Goal: Obtain resource: Download file/media

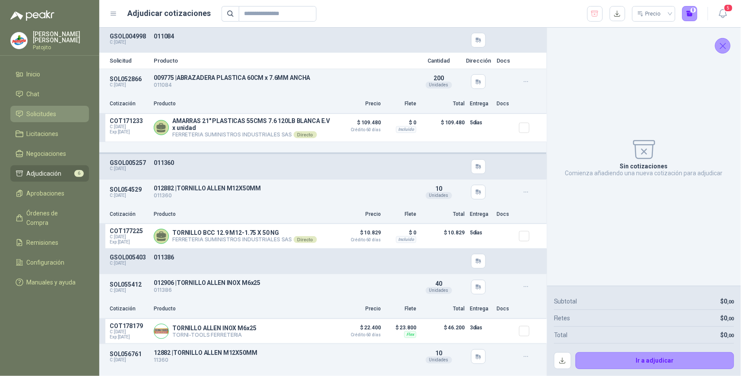
click at [45, 114] on span "Solicitudes" at bounding box center [42, 113] width 30 height 9
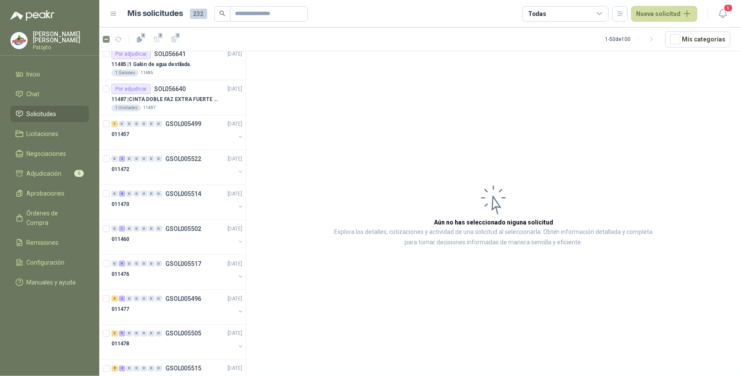
scroll to position [287, 0]
click at [598, 11] on icon at bounding box center [600, 14] width 8 height 8
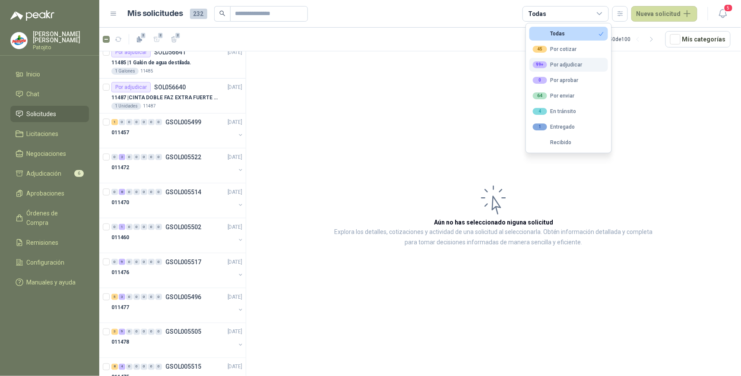
click at [578, 62] on div "99+ Por adjudicar" at bounding box center [558, 64] width 50 height 7
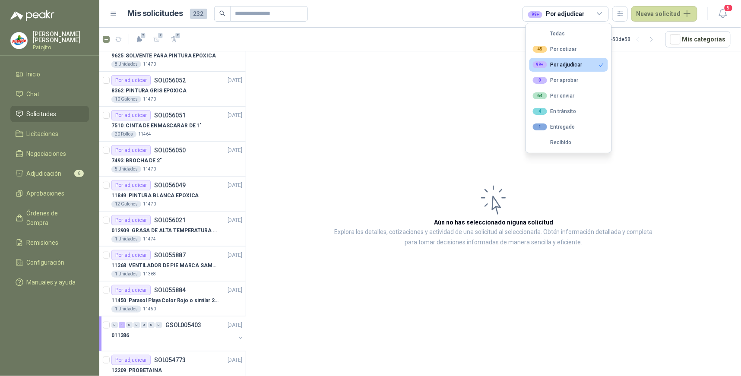
scroll to position [1103, 0]
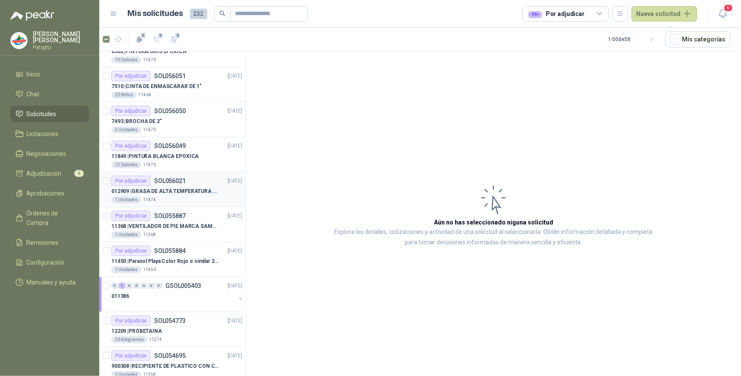
click at [156, 185] on div "Por adjudicar SOL056021" at bounding box center [148, 181] width 74 height 10
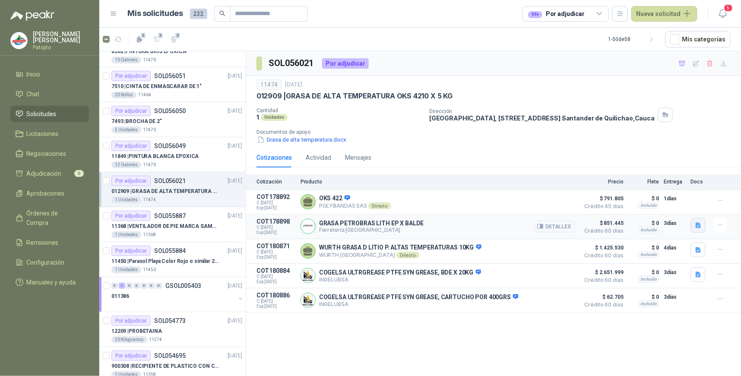
click at [702, 227] on button "button" at bounding box center [698, 225] width 15 height 15
click at [679, 208] on button "Petrobras Lith EP-.pdf" at bounding box center [665, 206] width 67 height 9
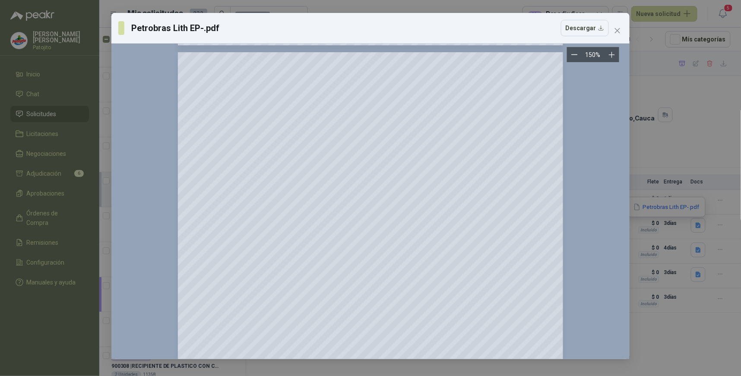
scroll to position [575, 0]
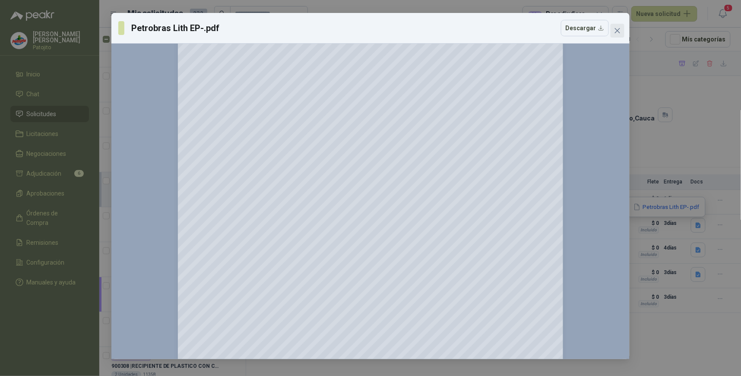
click at [618, 31] on icon "close" at bounding box center [617, 30] width 7 height 7
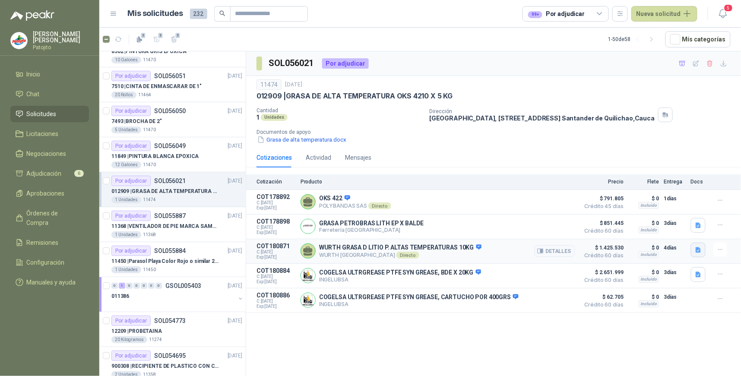
click at [693, 250] on button "button" at bounding box center [698, 250] width 15 height 15
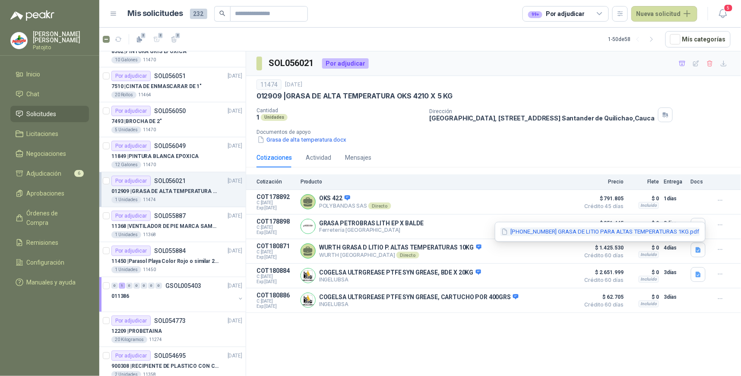
click at [618, 229] on button "[PHONE_NUMBER] GRASA DE LITIO PARA ALTAS TEMPERATURAS 1KG.pdf" at bounding box center [599, 231] width 199 height 9
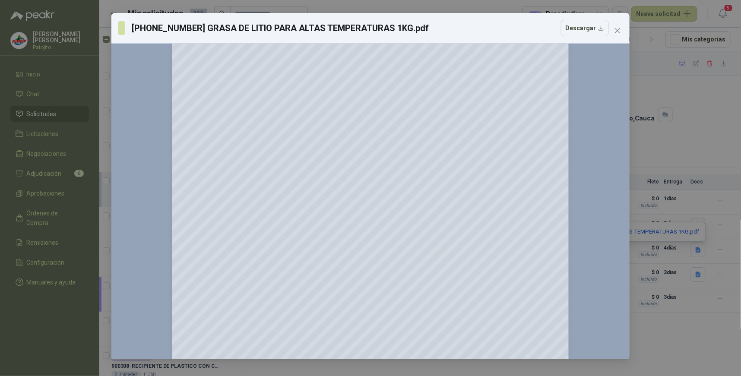
scroll to position [211, 0]
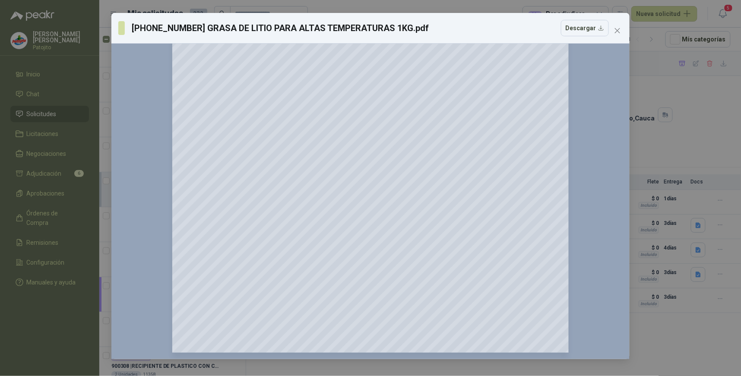
click at [626, 32] on div "[PHONE_NUMBER] GRASA DE LITIO PARA ALTAS TEMPERATURAS 1KG.pdf Descargar" at bounding box center [370, 28] width 518 height 31
click at [618, 32] on icon "close" at bounding box center [617, 30] width 7 height 7
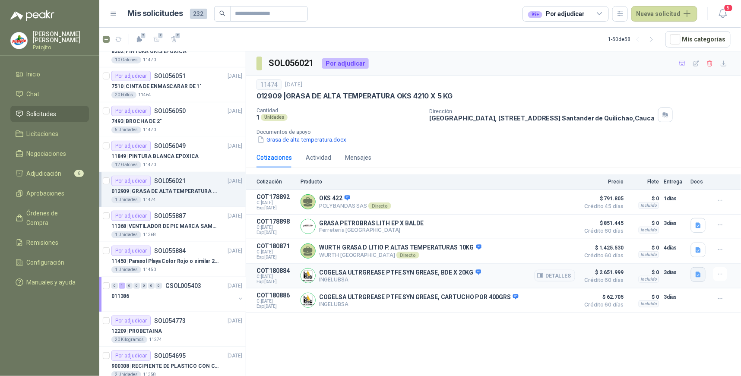
click at [698, 277] on icon "button" at bounding box center [697, 274] width 7 height 7
click at [652, 257] on button "Cogelsa ULTRAGREASE ALFA.pdf" at bounding box center [652, 256] width 96 height 9
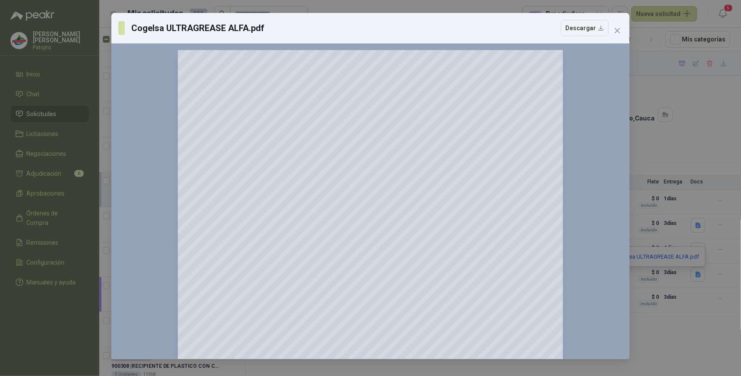
scroll to position [0, 0]
click at [620, 31] on icon "close" at bounding box center [617, 30] width 7 height 7
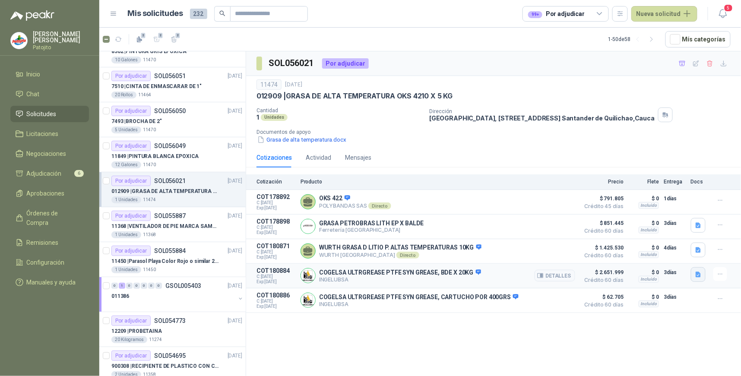
click at [695, 274] on icon "button" at bounding box center [697, 274] width 7 height 7
click at [628, 257] on button "Cogelsa ULTRAGREASE ALFA.pdf" at bounding box center [652, 256] width 96 height 9
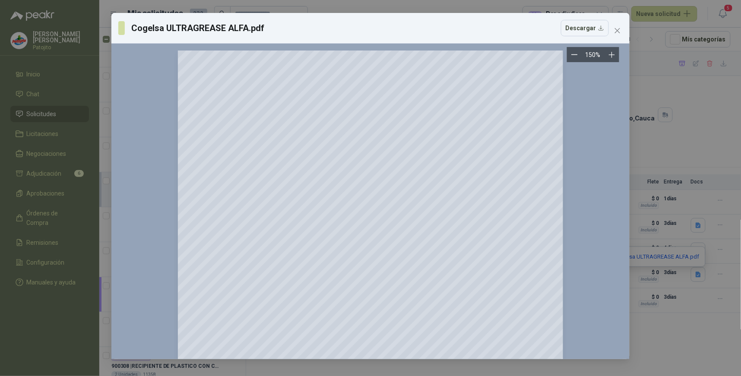
scroll to position [1103, 0]
click at [593, 28] on button "Descargar" at bounding box center [585, 28] width 48 height 16
click at [618, 30] on icon "close" at bounding box center [617, 30] width 7 height 7
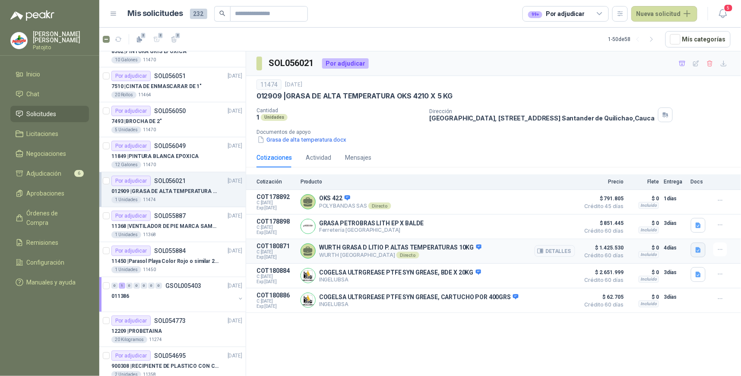
click at [696, 252] on icon "button" at bounding box center [697, 250] width 5 height 6
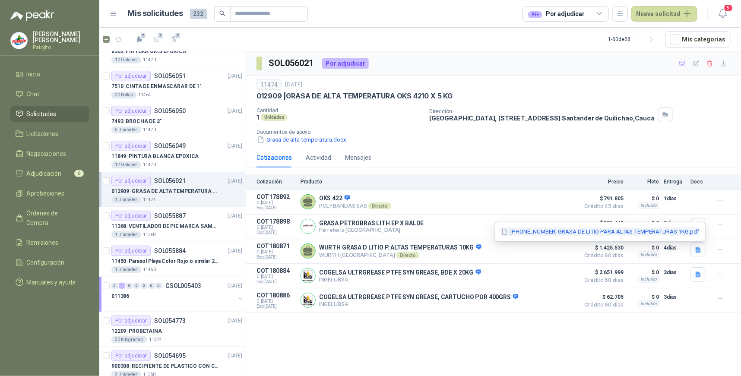
click at [618, 230] on button "[PHONE_NUMBER] GRASA DE LITIO PARA ALTAS TEMPERATURAS 1KG.pdf" at bounding box center [599, 231] width 199 height 9
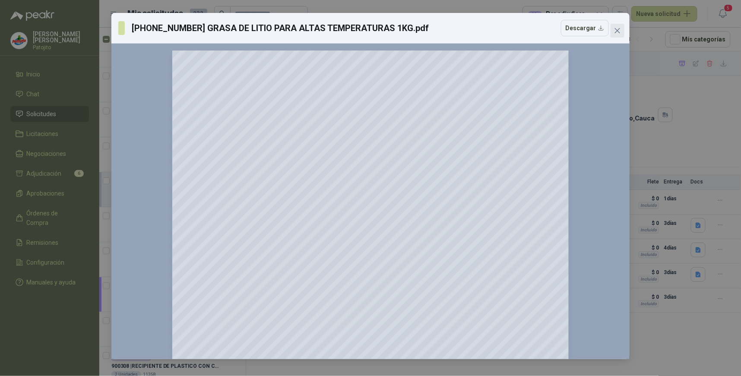
click at [619, 29] on icon "close" at bounding box center [617, 30] width 7 height 7
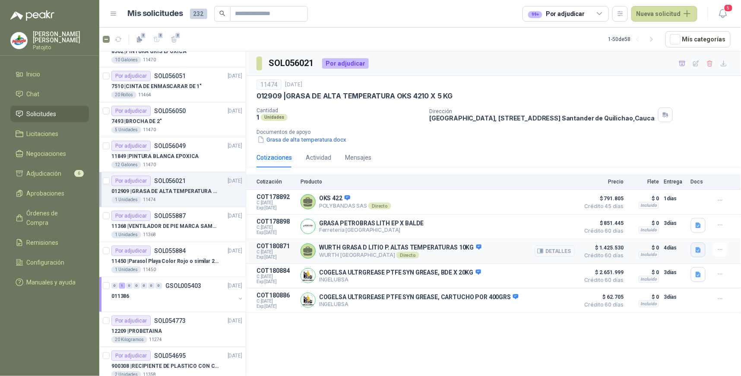
click at [696, 252] on icon "button" at bounding box center [697, 250] width 5 height 6
click at [675, 225] on div "[PHONE_NUMBER] GRASA DE LITIO PARA ALTAS TEMPERATURAS 1KG.pdf" at bounding box center [600, 232] width 211 height 20
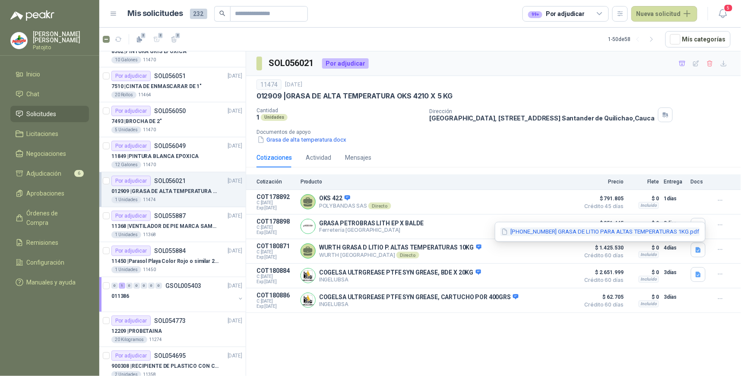
click at [675, 231] on button "[PHONE_NUMBER] GRASA DE LITIO PARA ALTAS TEMPERATURAS 1KG.pdf" at bounding box center [599, 231] width 199 height 9
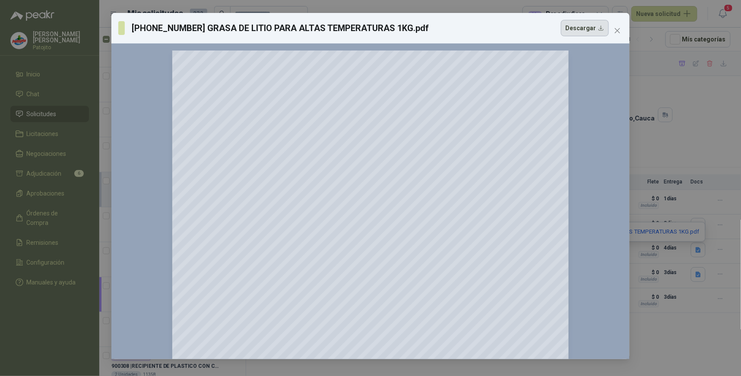
click at [577, 26] on button "Descargar" at bounding box center [585, 28] width 48 height 16
click at [703, 131] on div "[PHONE_NUMBER] GRASA DE LITIO PARA ALTAS TEMPERATURAS 1KG.pdf Descargar 150 %" at bounding box center [370, 188] width 741 height 376
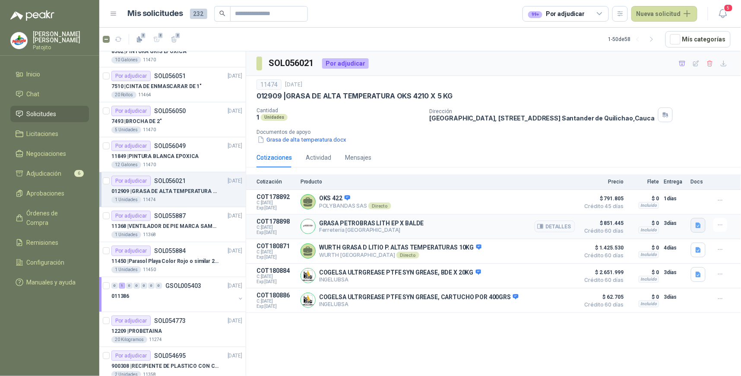
click at [698, 227] on icon "button" at bounding box center [697, 225] width 5 height 6
click at [665, 205] on button "Petrobras Lith EP-.pdf" at bounding box center [665, 206] width 67 height 9
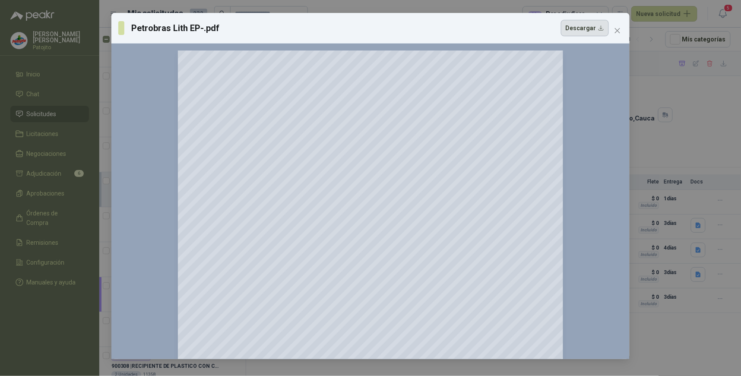
click at [601, 28] on button "Descargar" at bounding box center [585, 28] width 48 height 16
click at [665, 356] on div "Petrobras Lith EP-.pdf Descargar 150 %" at bounding box center [370, 188] width 741 height 376
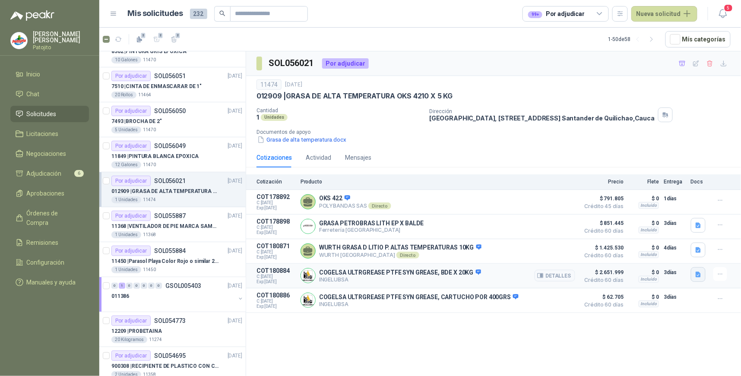
click at [697, 277] on icon "button" at bounding box center [697, 274] width 5 height 6
click at [723, 63] on icon "button" at bounding box center [723, 63] width 7 height 7
click at [447, 66] on div "SOL056021 Por adjudicar" at bounding box center [493, 63] width 495 height 25
click at [152, 36] on button "3" at bounding box center [157, 39] width 14 height 14
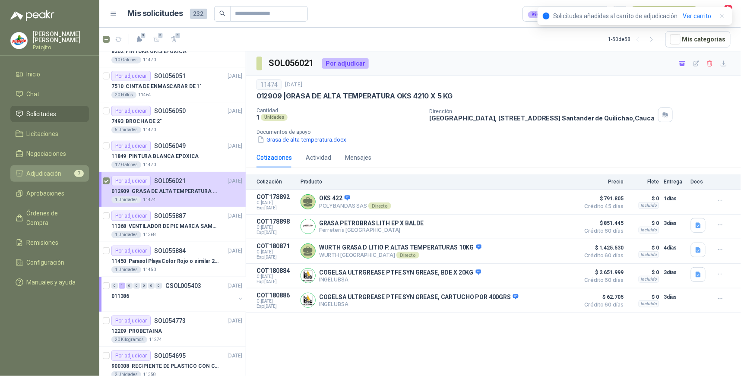
click at [48, 173] on span "Adjudicación" at bounding box center [44, 173] width 35 height 9
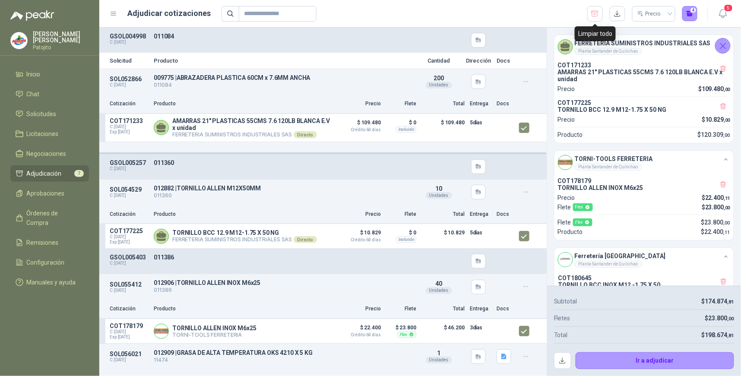
drag, startPoint x: 590, startPoint y: 13, endPoint x: 553, endPoint y: 31, distance: 40.2
click at [590, 13] on button "button" at bounding box center [595, 14] width 16 height 16
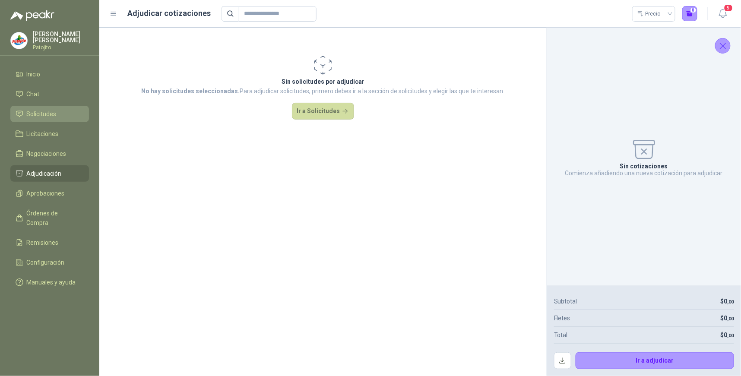
click at [56, 113] on span "Solicitudes" at bounding box center [42, 113] width 30 height 9
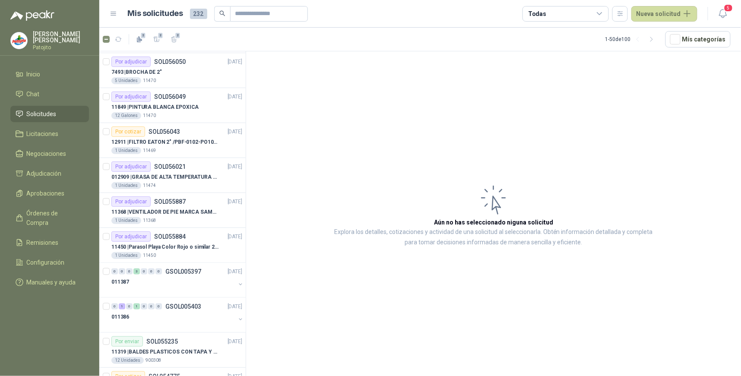
scroll to position [1433, 0]
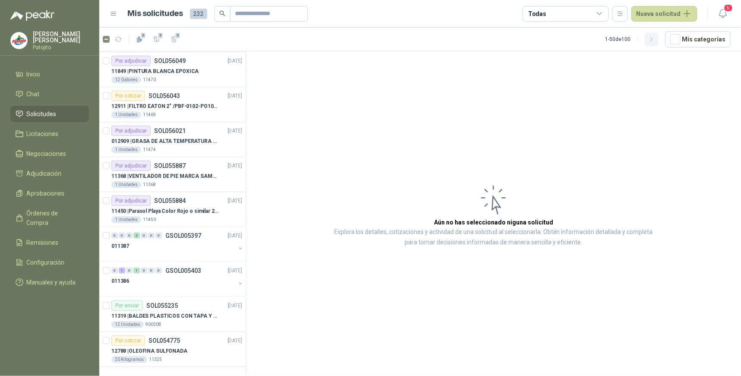
click at [655, 38] on icon "button" at bounding box center [651, 39] width 7 height 7
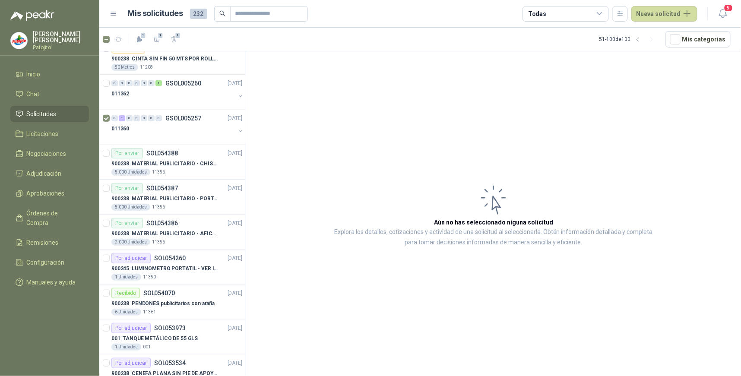
scroll to position [186, 0]
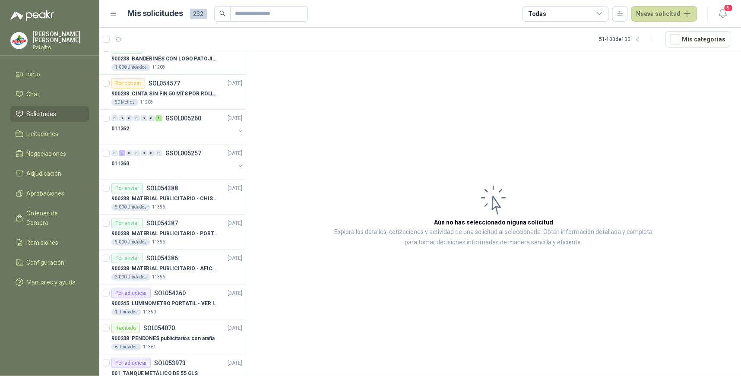
drag, startPoint x: 237, startPoint y: 121, endPoint x: 259, endPoint y: 78, distance: 47.9
click at [259, 78] on div "Por adjudicar SOL054773 [DATE] 12209 | PROBETAINA 20 Kilogramos 11274 Por cotiz…" at bounding box center [419, 215] width 641 height 328
drag, startPoint x: 259, startPoint y: 78, endPoint x: 256, endPoint y: 127, distance: 48.9
click at [261, 131] on article "Aún no has seleccionado niguna solicitud Explora los detalles, cotizaciones y a…" at bounding box center [493, 215] width 495 height 328
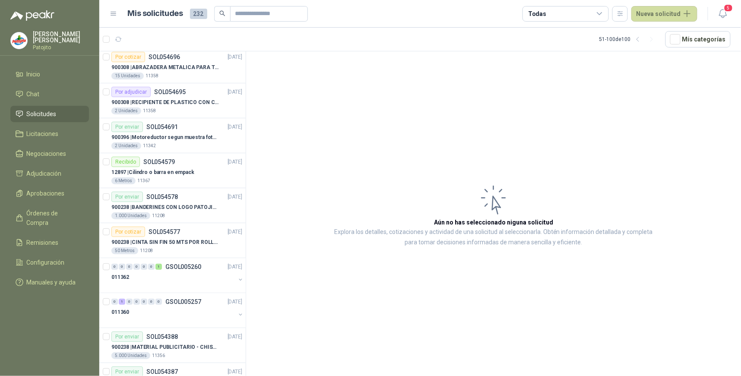
scroll to position [0, 0]
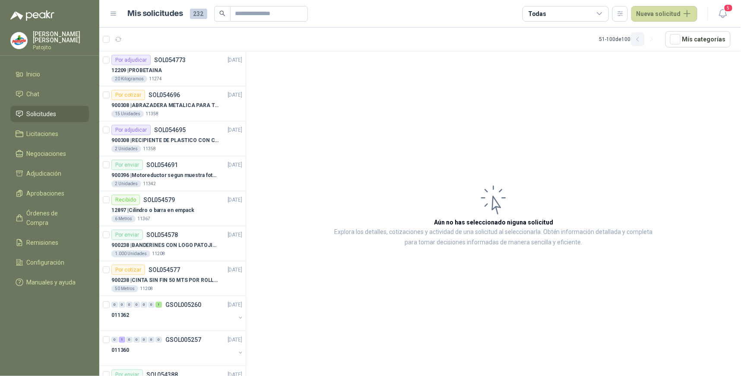
click at [638, 36] on icon "button" at bounding box center [637, 39] width 7 height 7
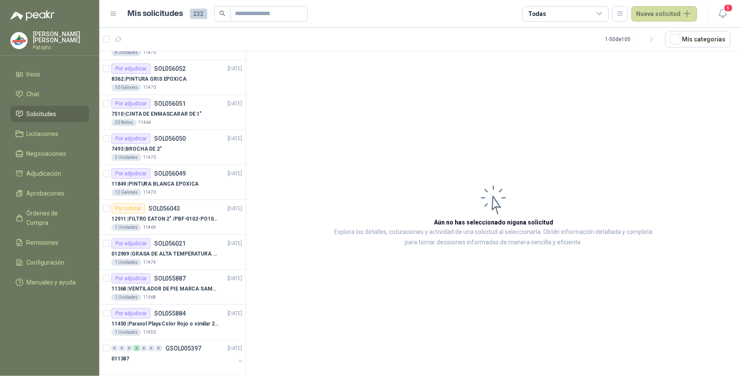
scroll to position [1337, 0]
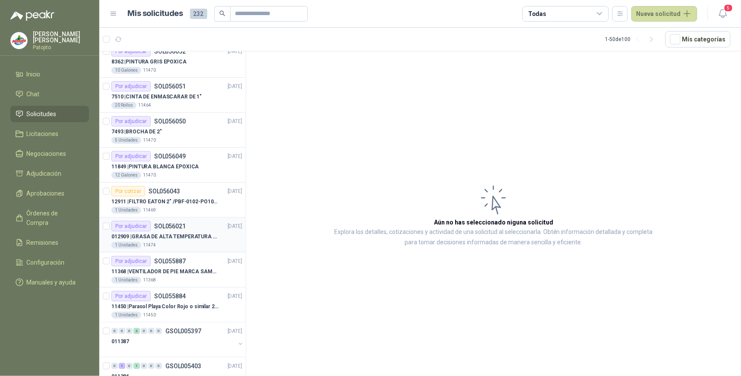
click at [179, 233] on p "012909 | GRASA DE ALTA TEMPERATURA OKS 4210 X 5 KG" at bounding box center [164, 237] width 107 height 8
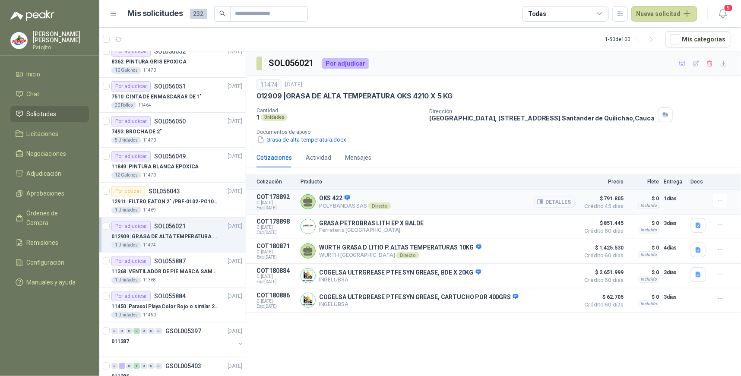
click at [565, 199] on button "Detalles" at bounding box center [554, 202] width 41 height 12
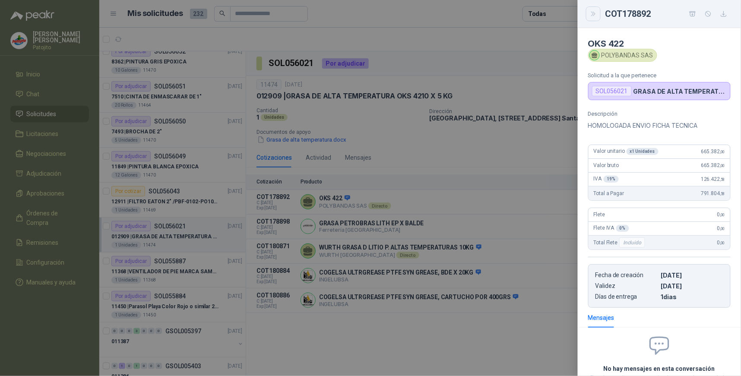
click at [593, 14] on icon "Close" at bounding box center [593, 14] width 4 height 4
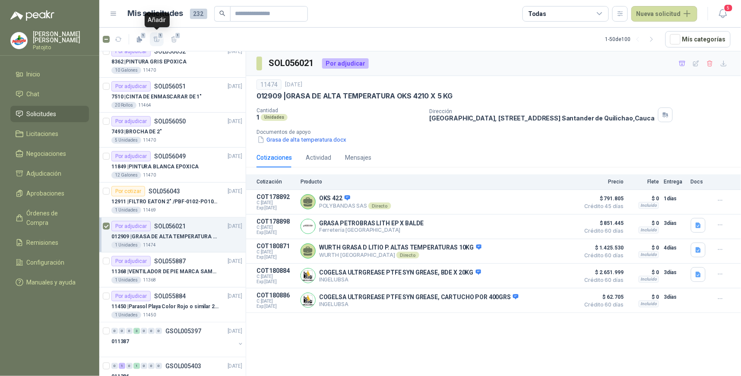
click at [155, 37] on icon "button" at bounding box center [157, 39] width 6 height 5
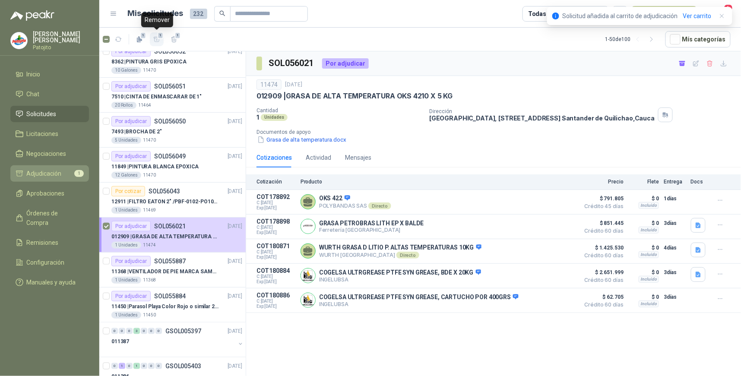
click at [65, 173] on li "Adjudicación 1" at bounding box center [50, 173] width 68 height 9
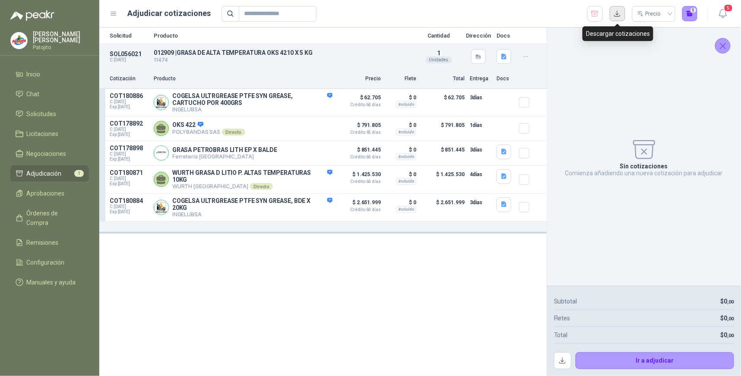
click at [619, 14] on button "button" at bounding box center [617, 14] width 16 height 16
click at [506, 154] on icon "button" at bounding box center [503, 152] width 5 height 6
click at [490, 134] on button "Petrobras Lith EP-.pdf" at bounding box center [471, 133] width 67 height 9
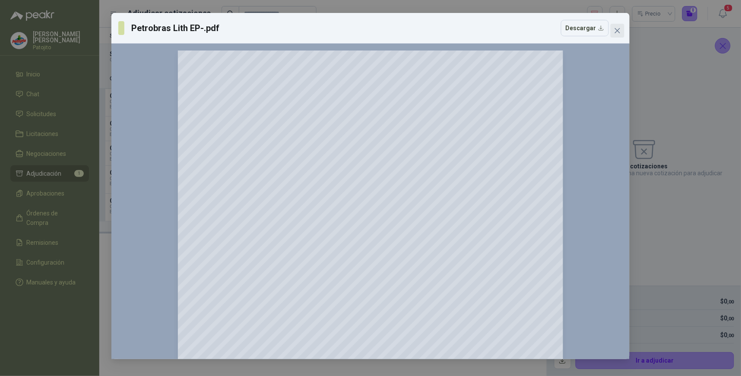
click at [622, 28] on span "Close" at bounding box center [617, 30] width 14 height 7
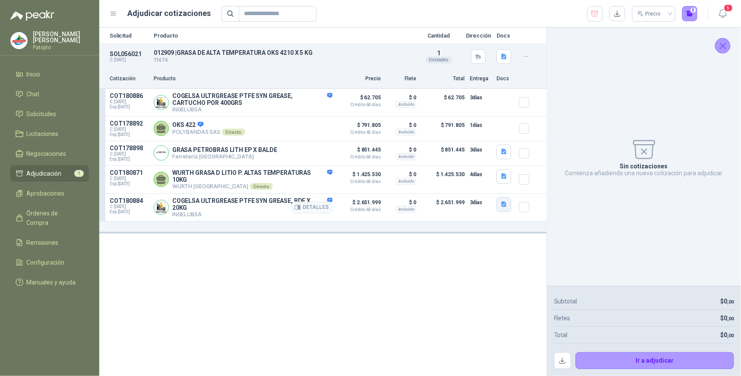
click at [503, 203] on icon "button" at bounding box center [503, 204] width 7 height 7
click at [453, 180] on button "Cogelsa ULTRAGREASE ALFA.pdf" at bounding box center [458, 183] width 96 height 9
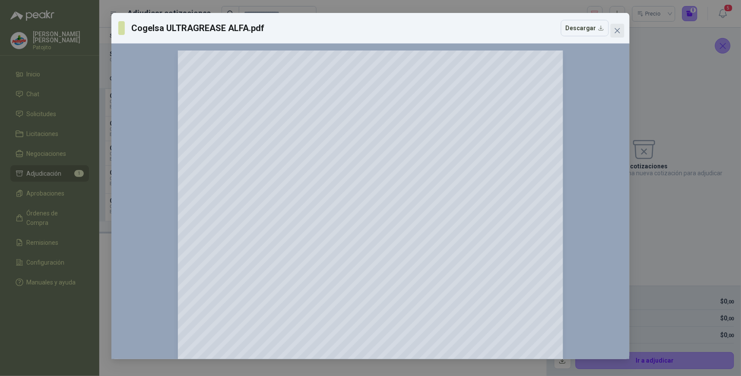
click at [618, 31] on icon "close" at bounding box center [617, 30] width 5 height 5
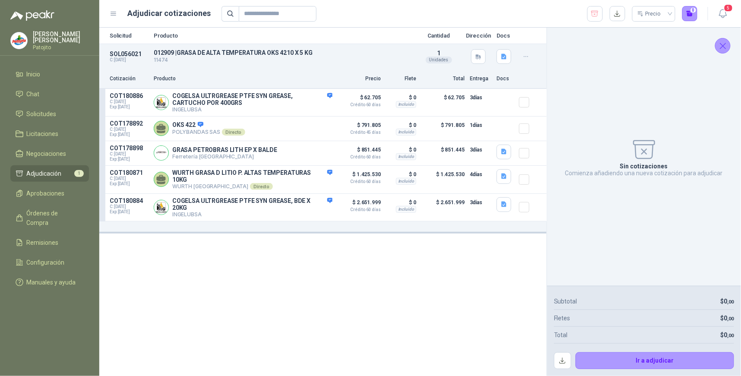
drag, startPoint x: 347, startPoint y: 326, endPoint x: 351, endPoint y: 325, distance: 4.8
click at [347, 326] on div "Solicitud Producto Cantidad Dirección Docs SOL056021 C: [DATE] 012909 | GRASA D…" at bounding box center [322, 202] width 447 height 348
drag, startPoint x: 597, startPoint y: 13, endPoint x: 583, endPoint y: 26, distance: 18.9
click at [596, 13] on icon "button" at bounding box center [594, 13] width 8 height 9
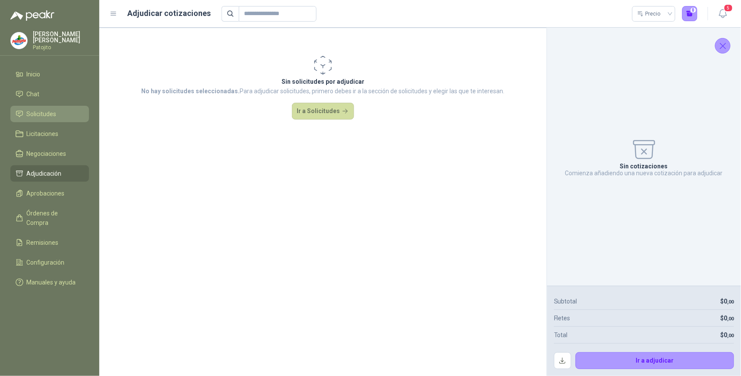
click at [66, 113] on li "Solicitudes" at bounding box center [50, 113] width 68 height 9
